Goal: Find contact information: Find contact information

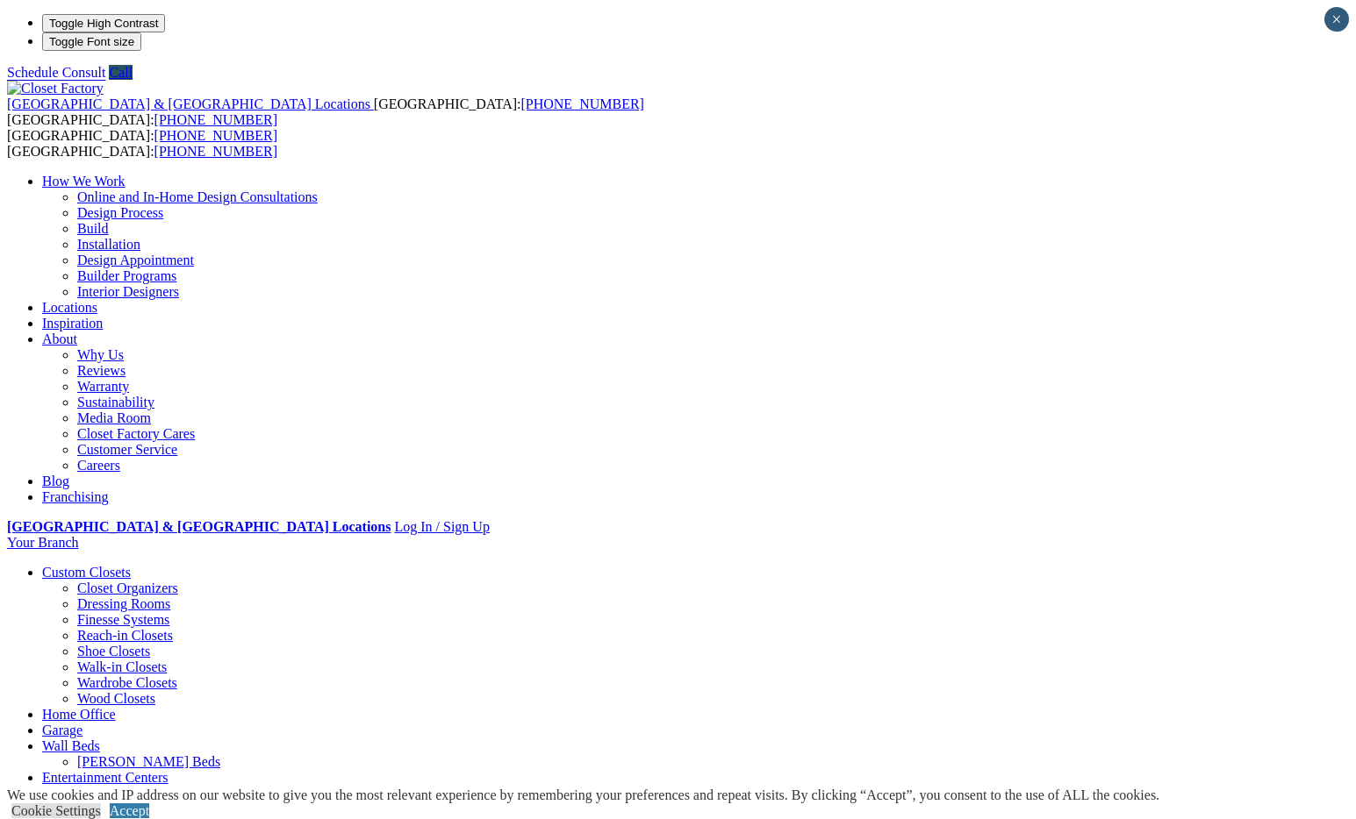
drag, startPoint x: 710, startPoint y: 290, endPoint x: 449, endPoint y: 290, distance: 260.6
copy em "18700 120th Ave NE Suite B Bothell, WA 98011"
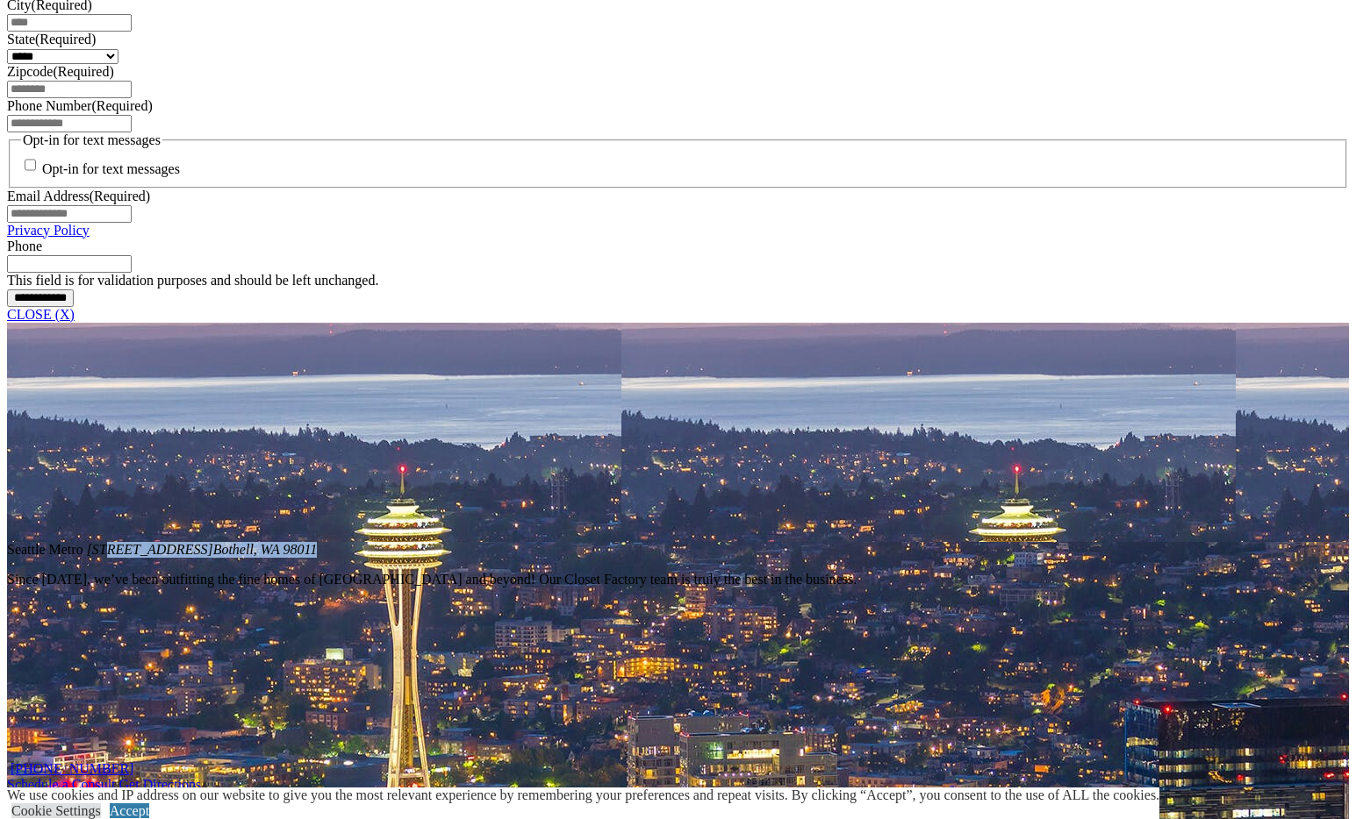
scroll to position [1157, 0]
